Goal: Check status

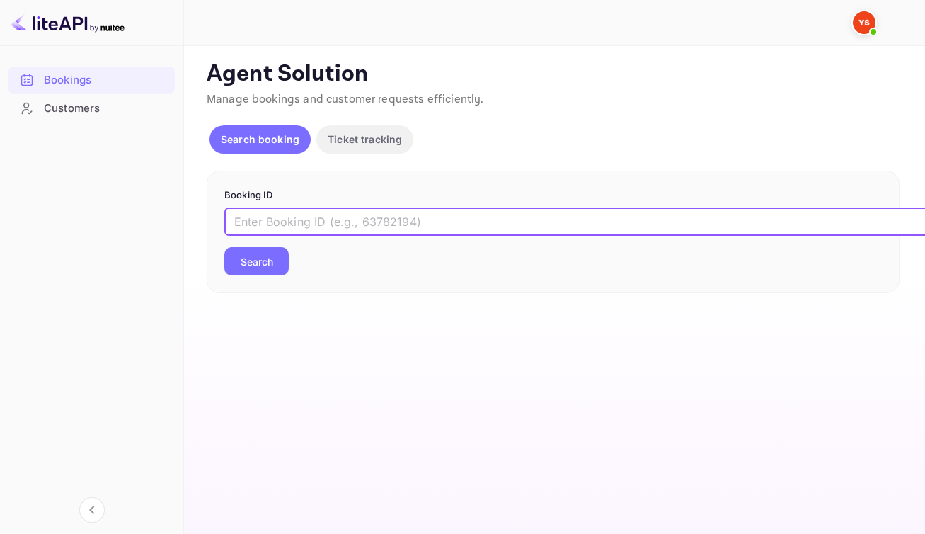
click at [478, 236] on input "text" at bounding box center [578, 221] width 708 height 28
paste input "8986478"
type input "8986478"
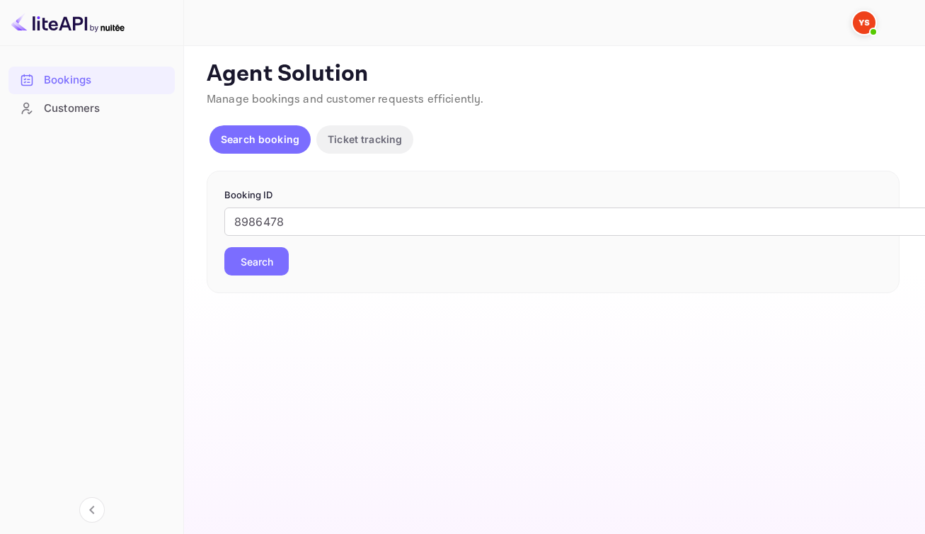
click at [261, 275] on button "Search" at bounding box center [256, 261] width 64 height 28
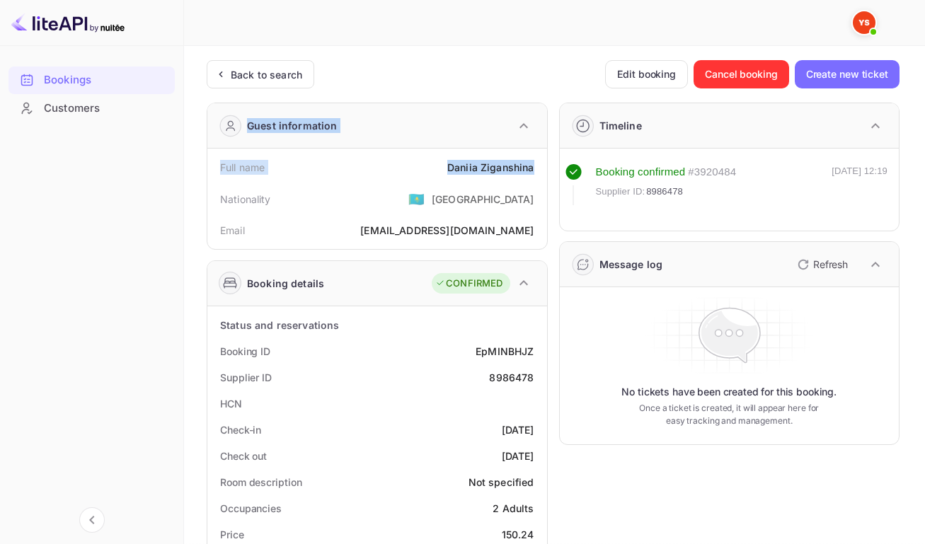
drag, startPoint x: 446, startPoint y: 171, endPoint x: 527, endPoint y: 174, distance: 80.8
drag, startPoint x: 413, startPoint y: 190, endPoint x: 422, endPoint y: 186, distance: 9.9
click at [413, 190] on div "Nationality 🇰🇿 [DEMOGRAPHIC_DATA]" at bounding box center [377, 199] width 328 height 37
drag, startPoint x: 450, startPoint y: 173, endPoint x: 530, endPoint y: 173, distance: 80.0
click at [530, 173] on div "[PERSON_NAME]" at bounding box center [490, 167] width 87 height 15
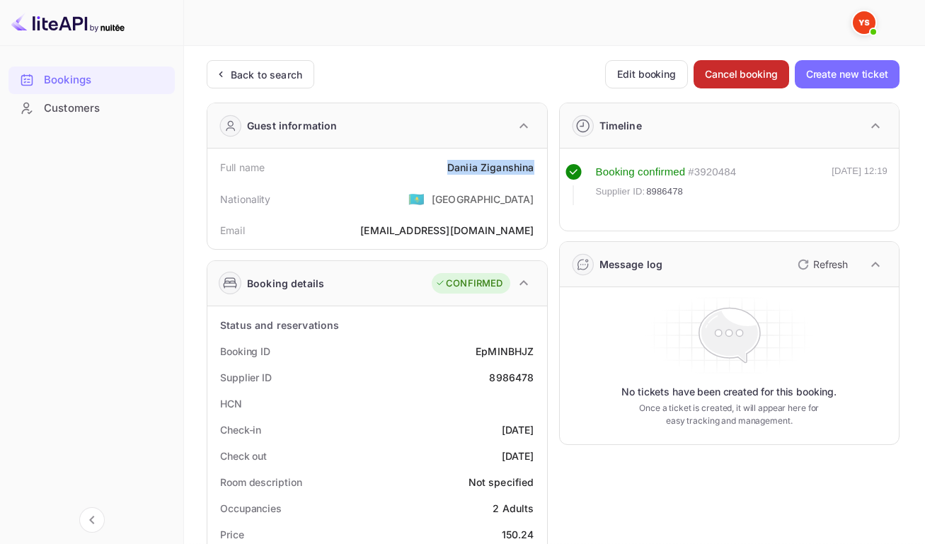
copy div "[PERSON_NAME]"
drag, startPoint x: 472, startPoint y: 356, endPoint x: 533, endPoint y: 365, distance: 61.5
click at [533, 365] on div "Booking ID EpMINBHJZ" at bounding box center [377, 351] width 328 height 26
copy div "EpMINBHJZ"
click at [508, 385] on div "8986478" at bounding box center [511, 377] width 45 height 15
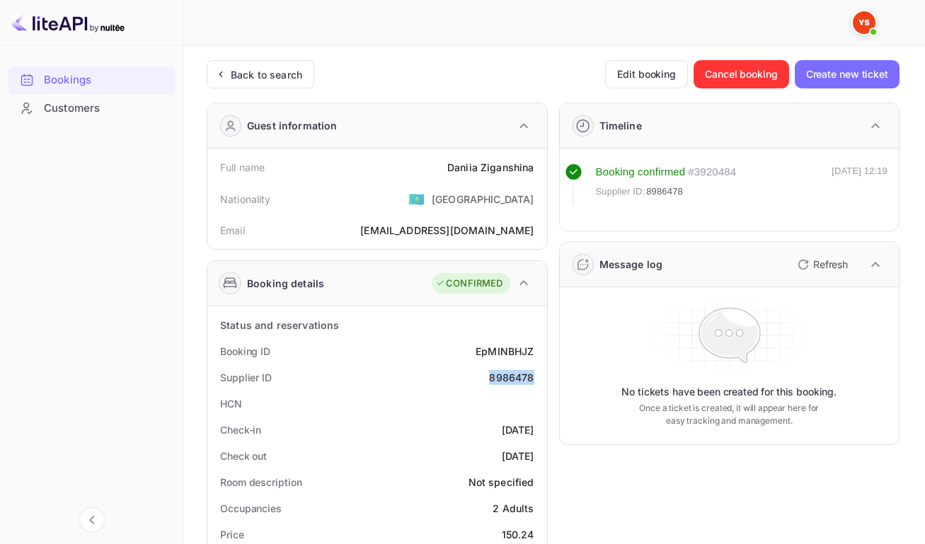
click at [508, 385] on div "8986478" at bounding box center [511, 377] width 45 height 15
copy div "8986478"
drag, startPoint x: 476, startPoint y: 442, endPoint x: 529, endPoint y: 445, distance: 53.2
click at [529, 437] on div "[DATE]" at bounding box center [518, 430] width 33 height 15
copy div "[DATE]"
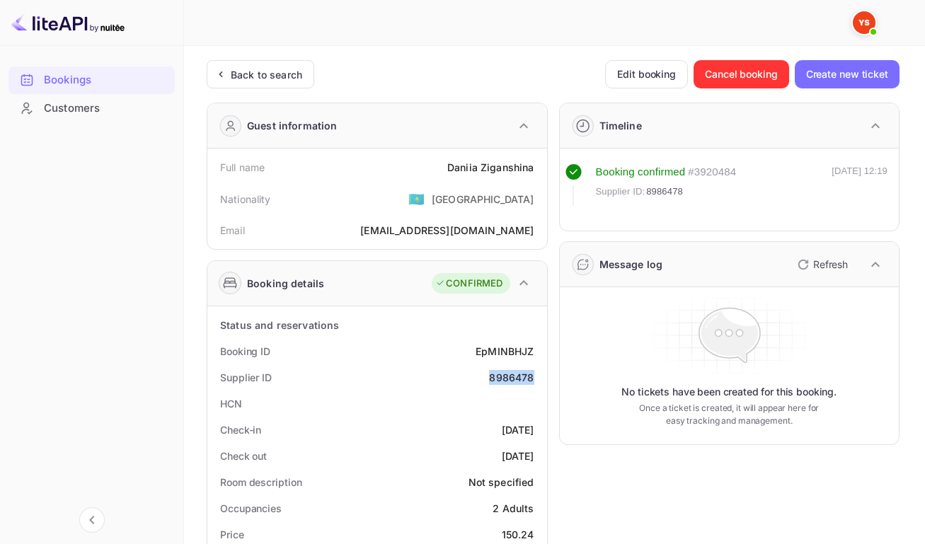
drag, startPoint x: 476, startPoint y: 467, endPoint x: 533, endPoint y: 468, distance: 57.3
click at [533, 468] on div "Check out [DATE]" at bounding box center [377, 456] width 328 height 26
copy div "[DATE]"
